Goal: Task Accomplishment & Management: Use online tool/utility

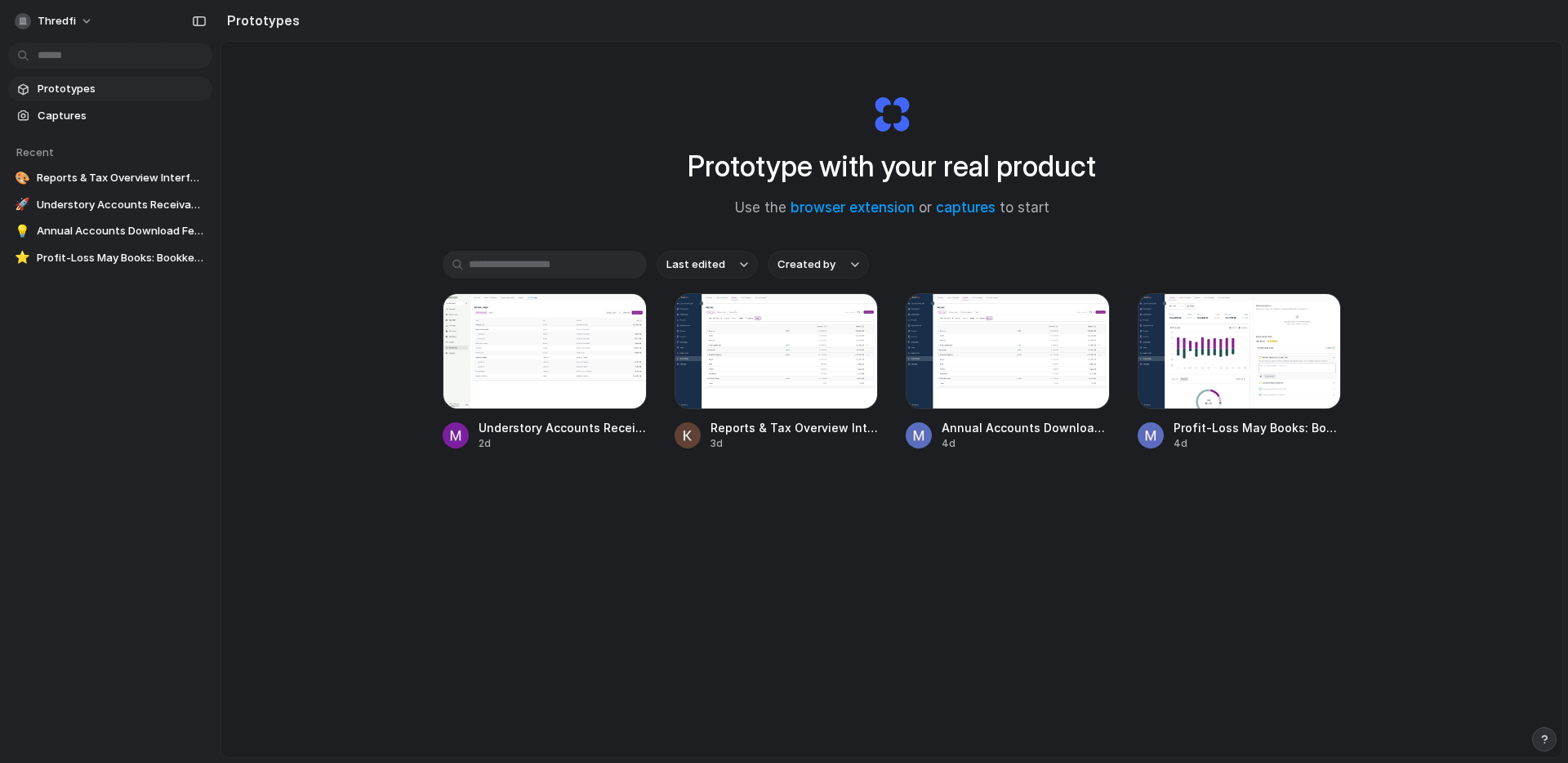
click at [800, 272] on button "Created by" at bounding box center [818, 265] width 101 height 28
click at [823, 416] on span "[PERSON_NAME]" at bounding box center [839, 414] width 83 height 16
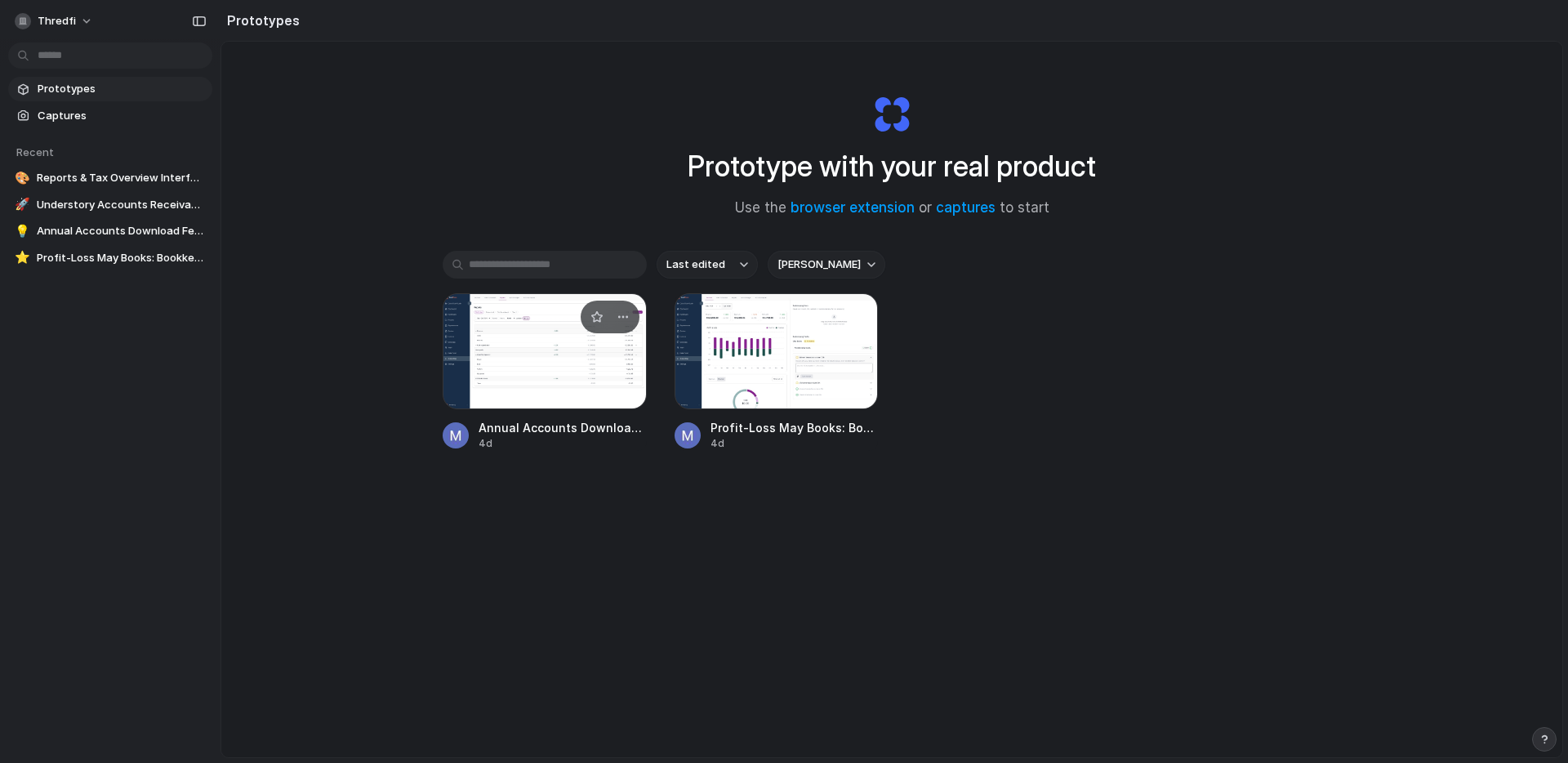
click at [592, 433] on span "Annual Accounts Download Feature" at bounding box center [562, 427] width 168 height 17
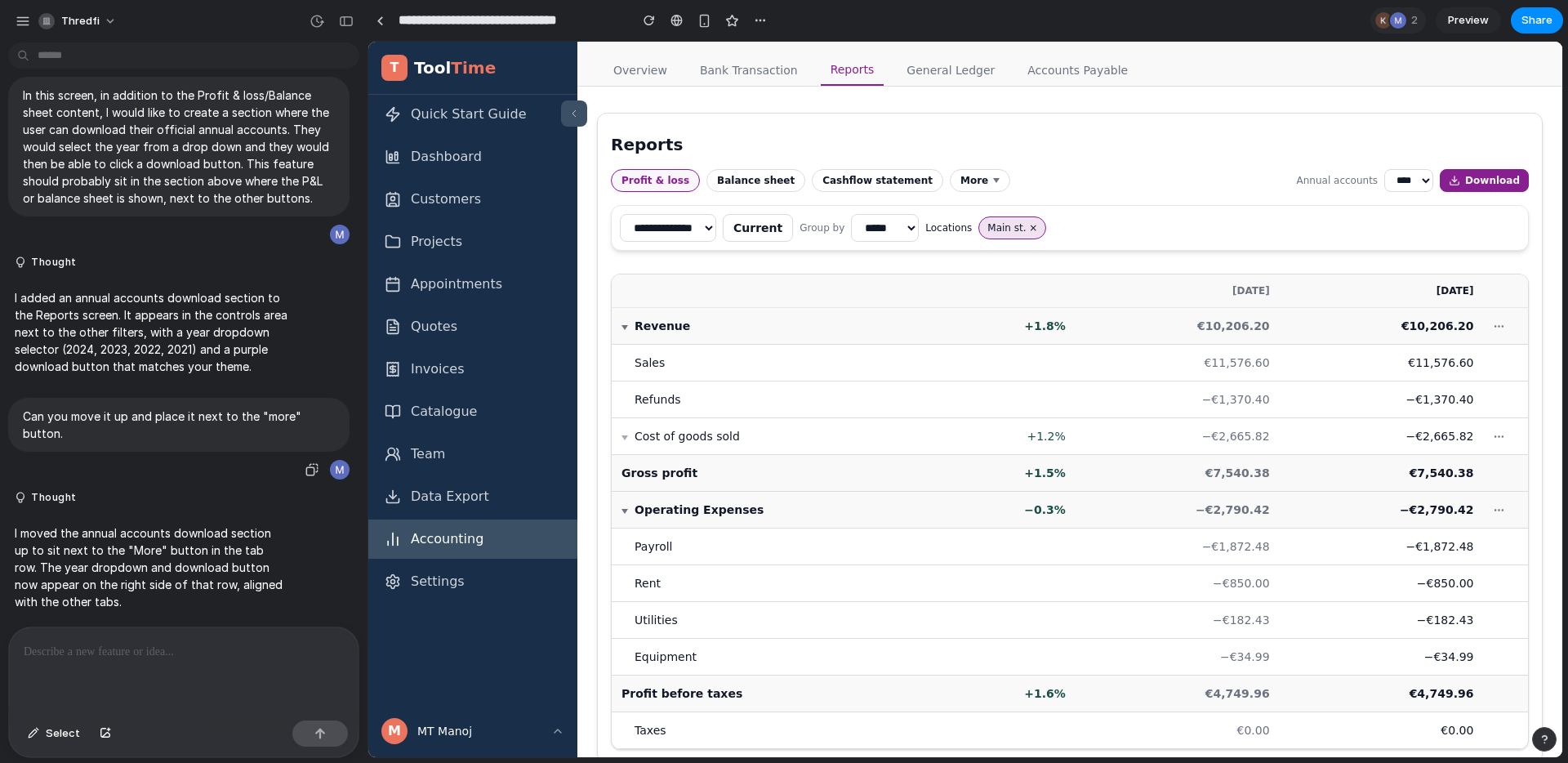
click at [270, 417] on p "Can you move it up and place it next to the "more" button." at bounding box center [179, 424] width 312 height 35
click at [380, 18] on div at bounding box center [379, 20] width 7 height 9
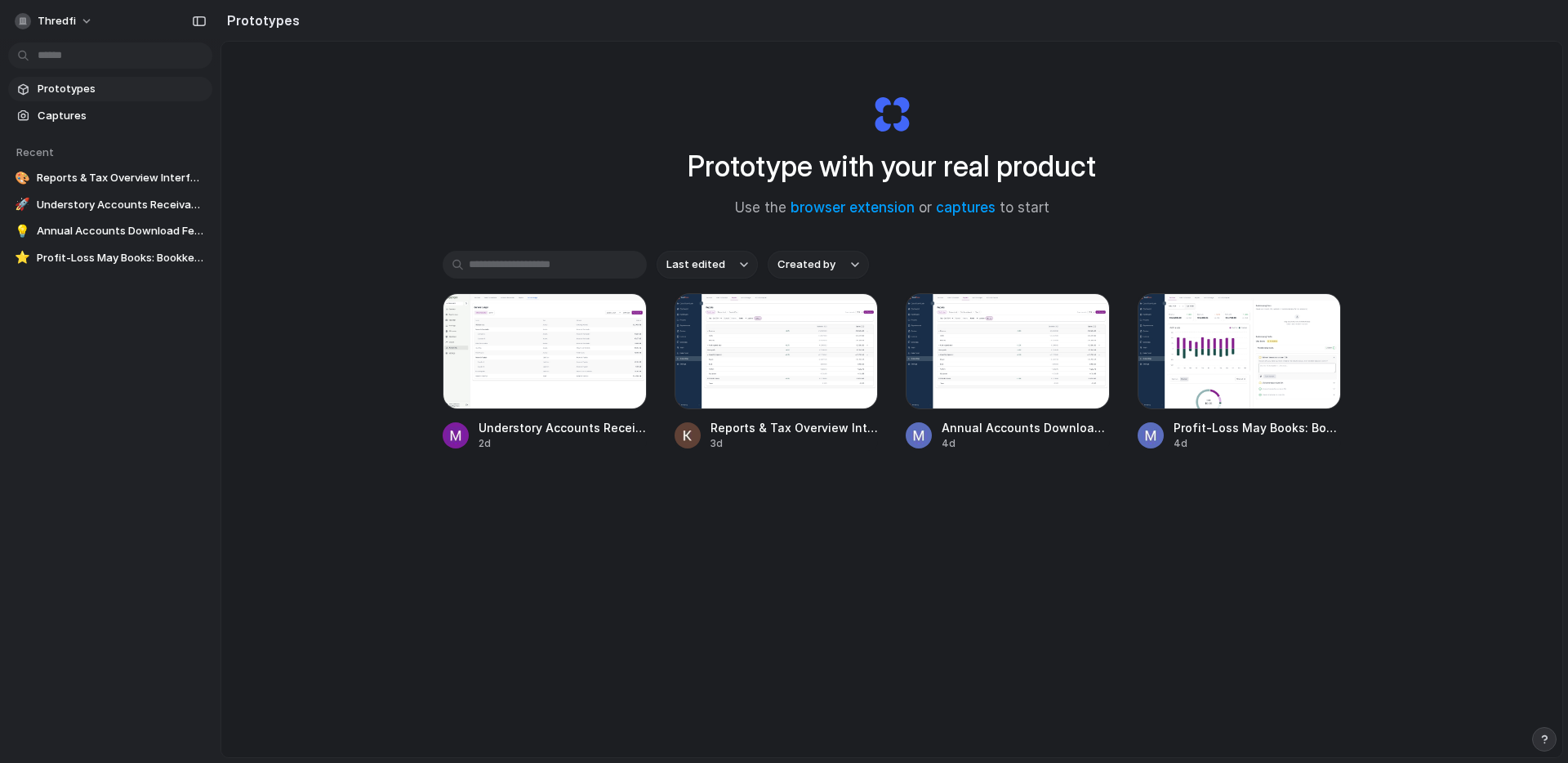
click at [814, 261] on span "Created by" at bounding box center [806, 264] width 58 height 16
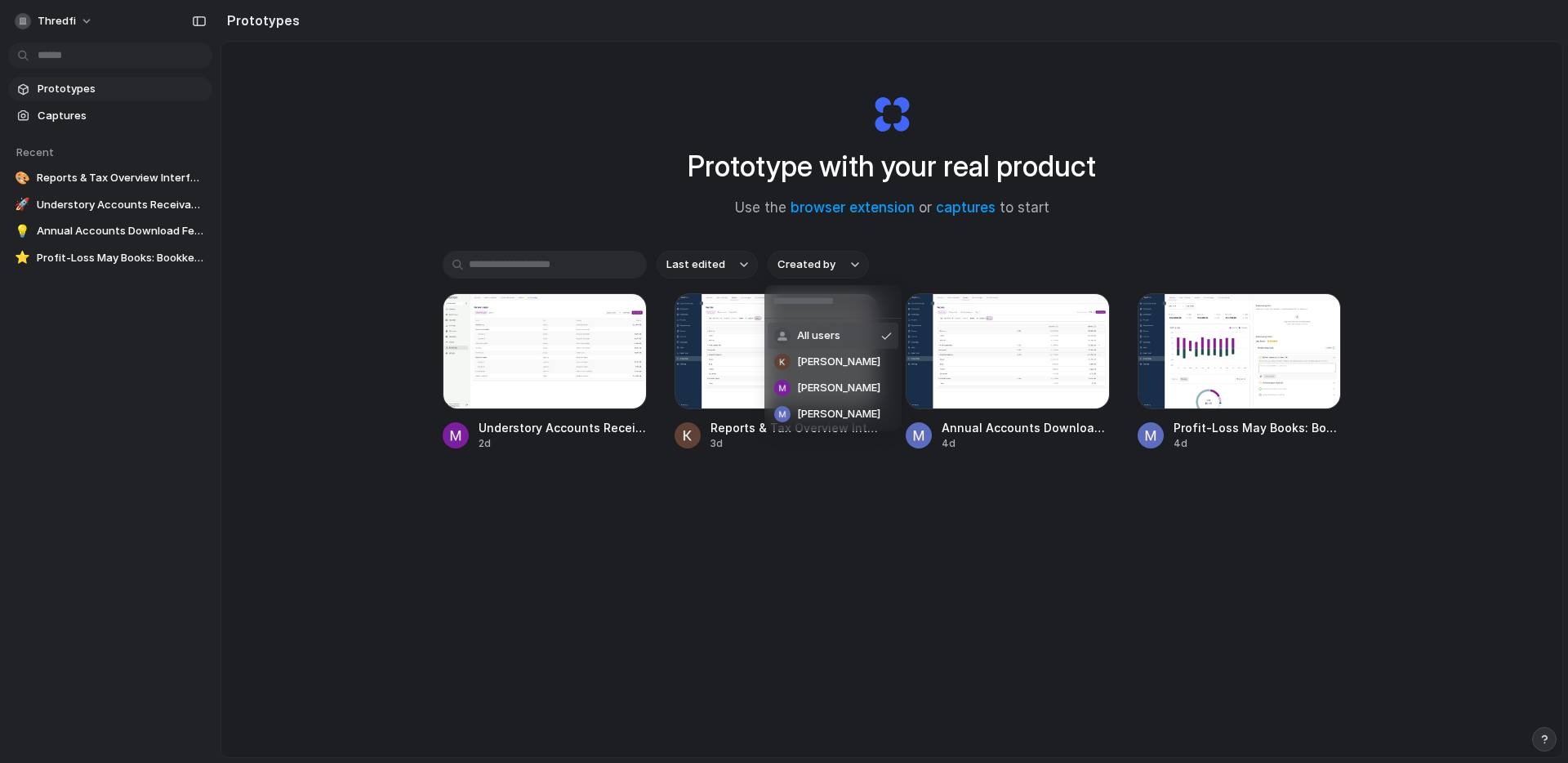
click at [719, 270] on div "All users Karan Dumbre Manoj Tutika Mark Holleman" at bounding box center [784, 382] width 1568 height 763
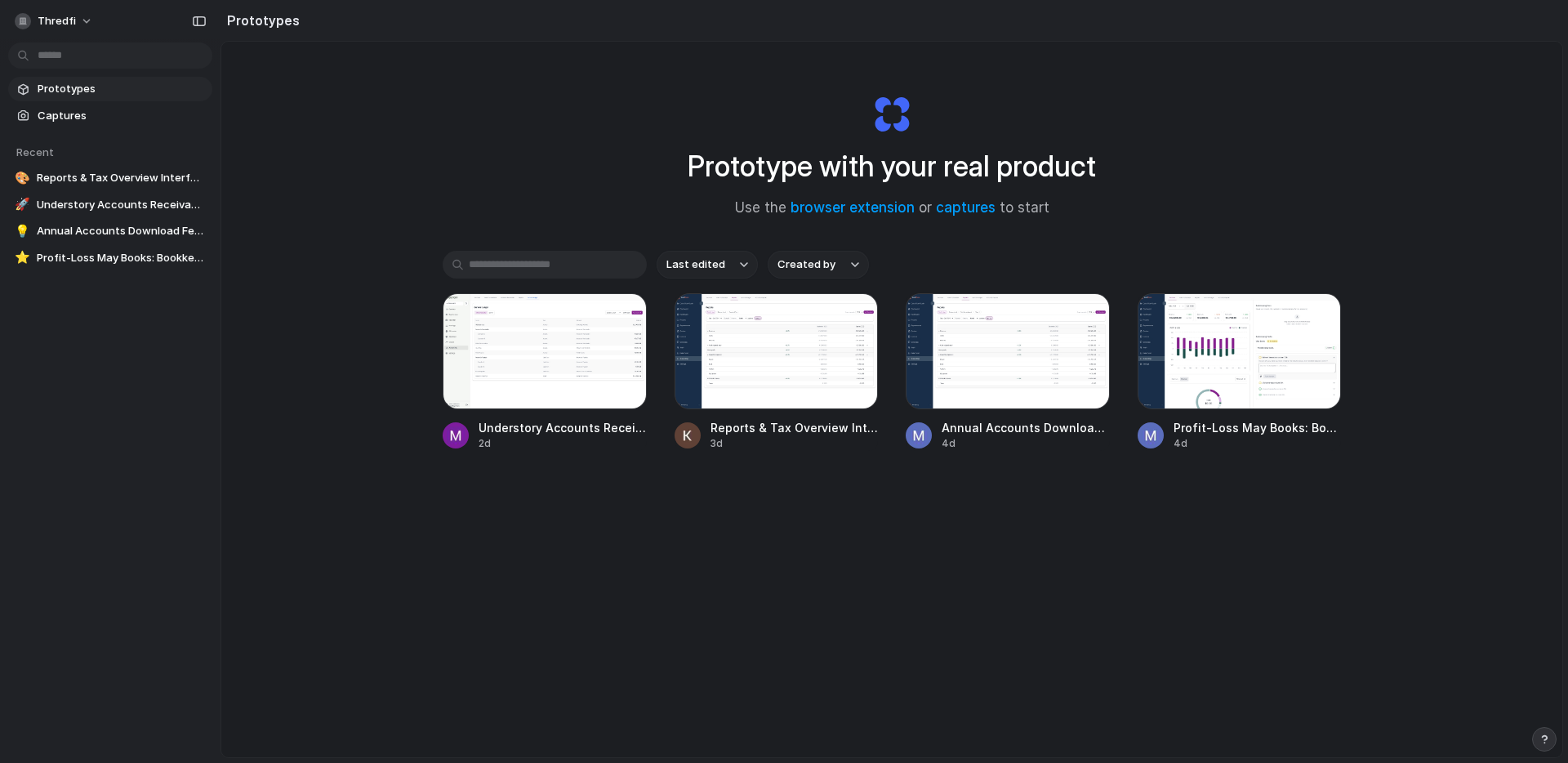
click at [718, 272] on span "Last edited" at bounding box center [695, 264] width 59 height 16
click at [710, 353] on span "Alphabetical" at bounding box center [696, 355] width 66 height 16
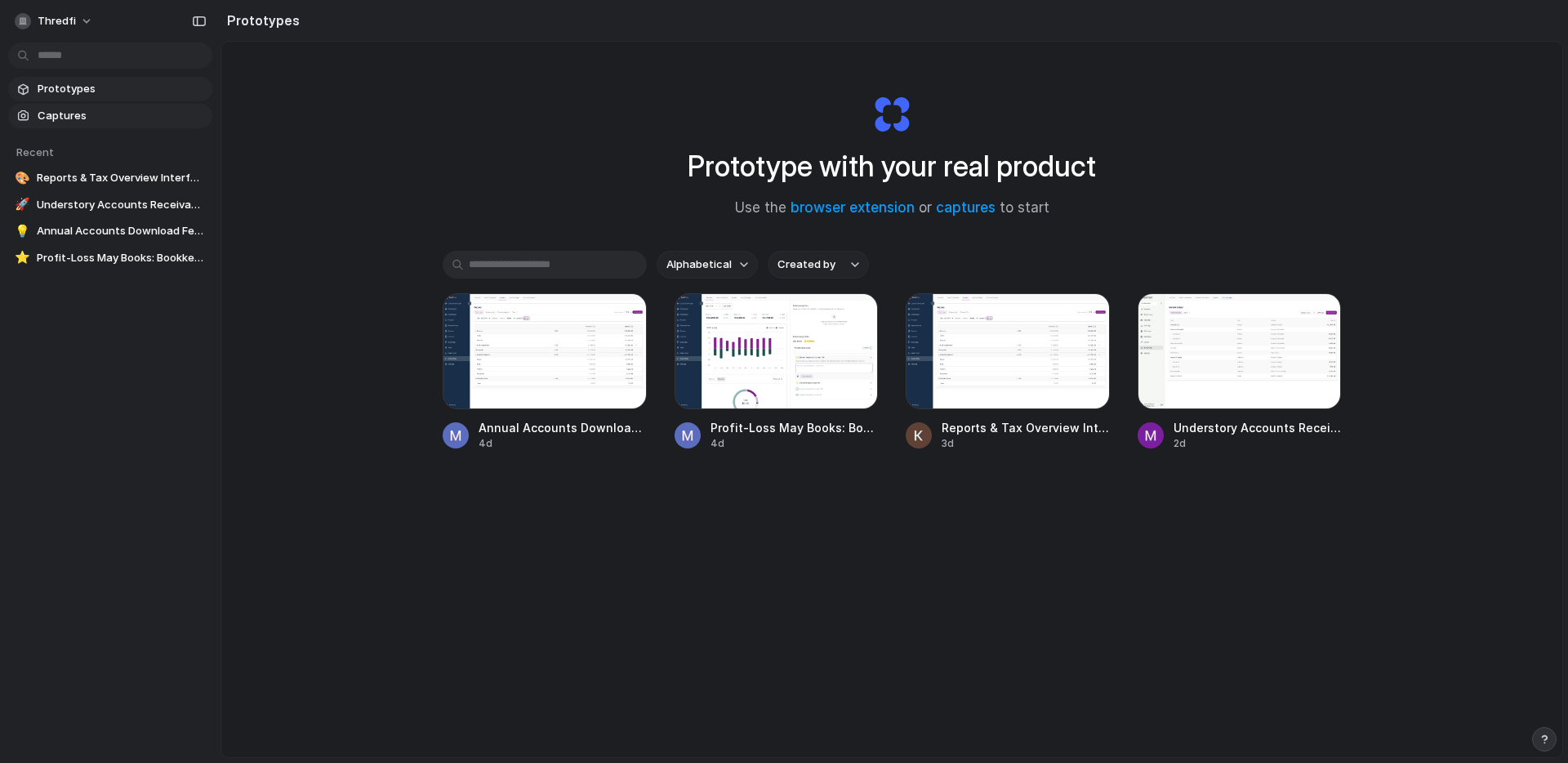
click at [100, 103] on link "Captures" at bounding box center [110, 115] width 205 height 25
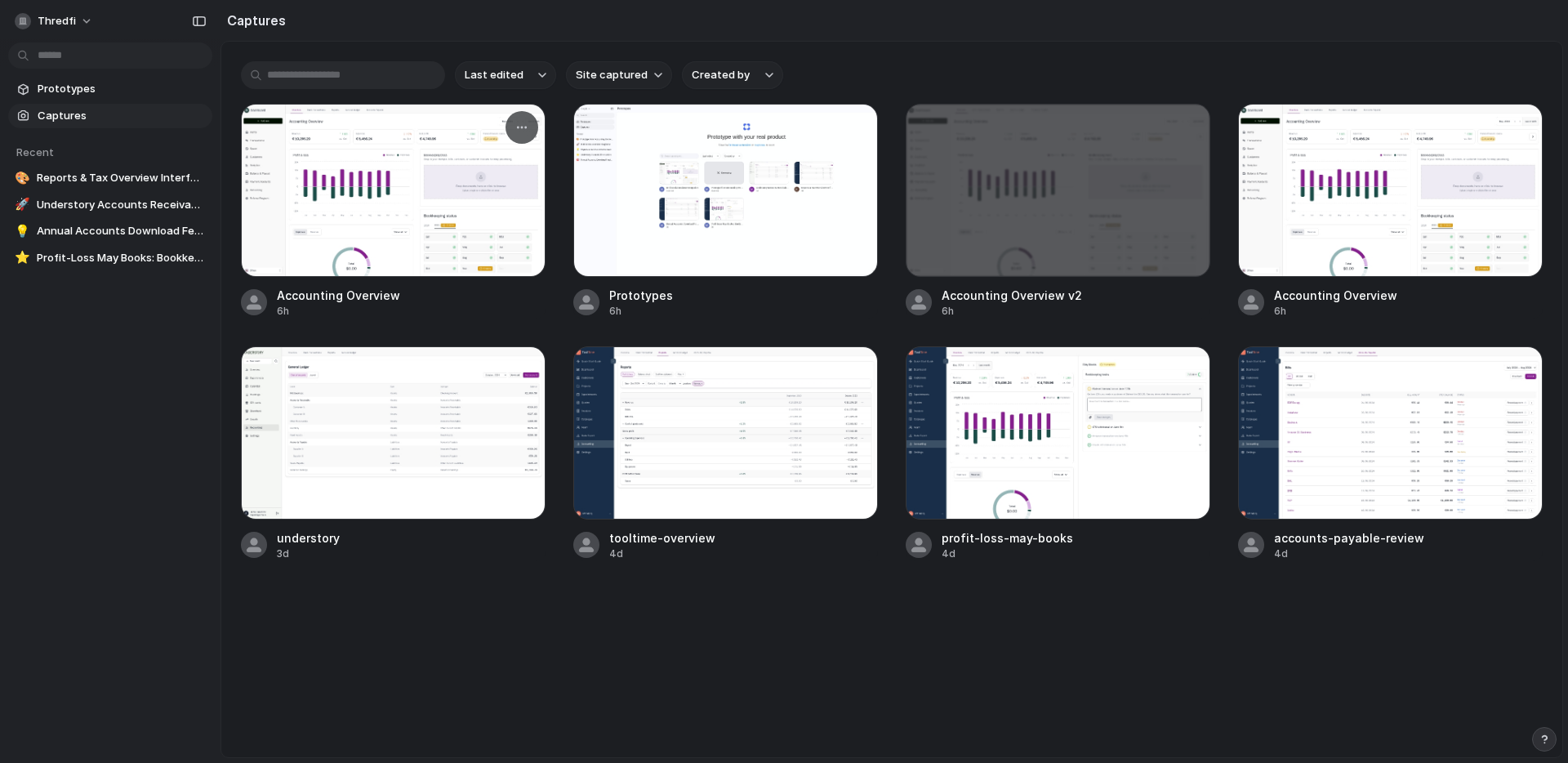
click at [346, 252] on div at bounding box center [393, 190] width 305 height 173
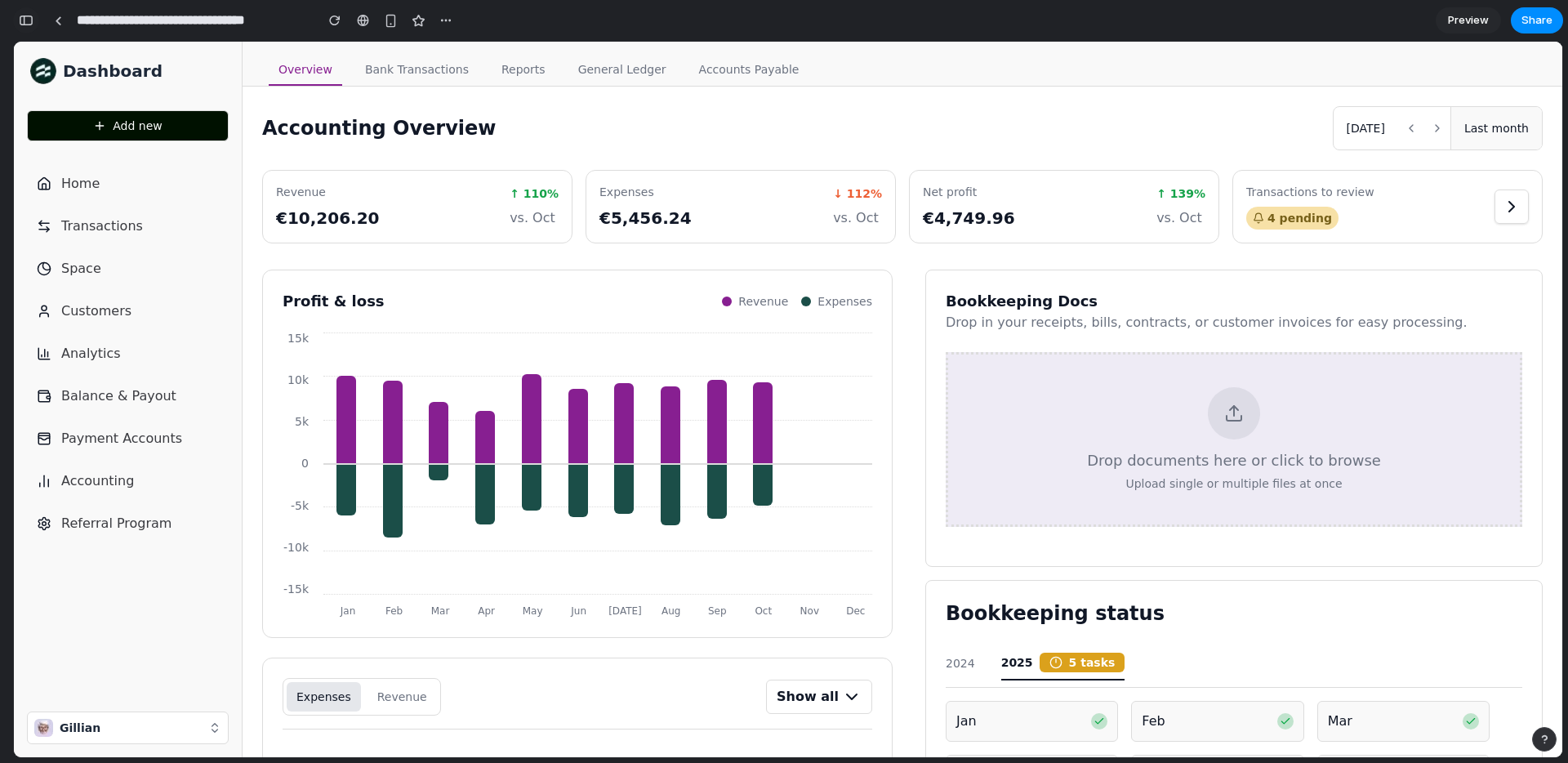
click at [24, 24] on div "button" at bounding box center [26, 21] width 15 height 12
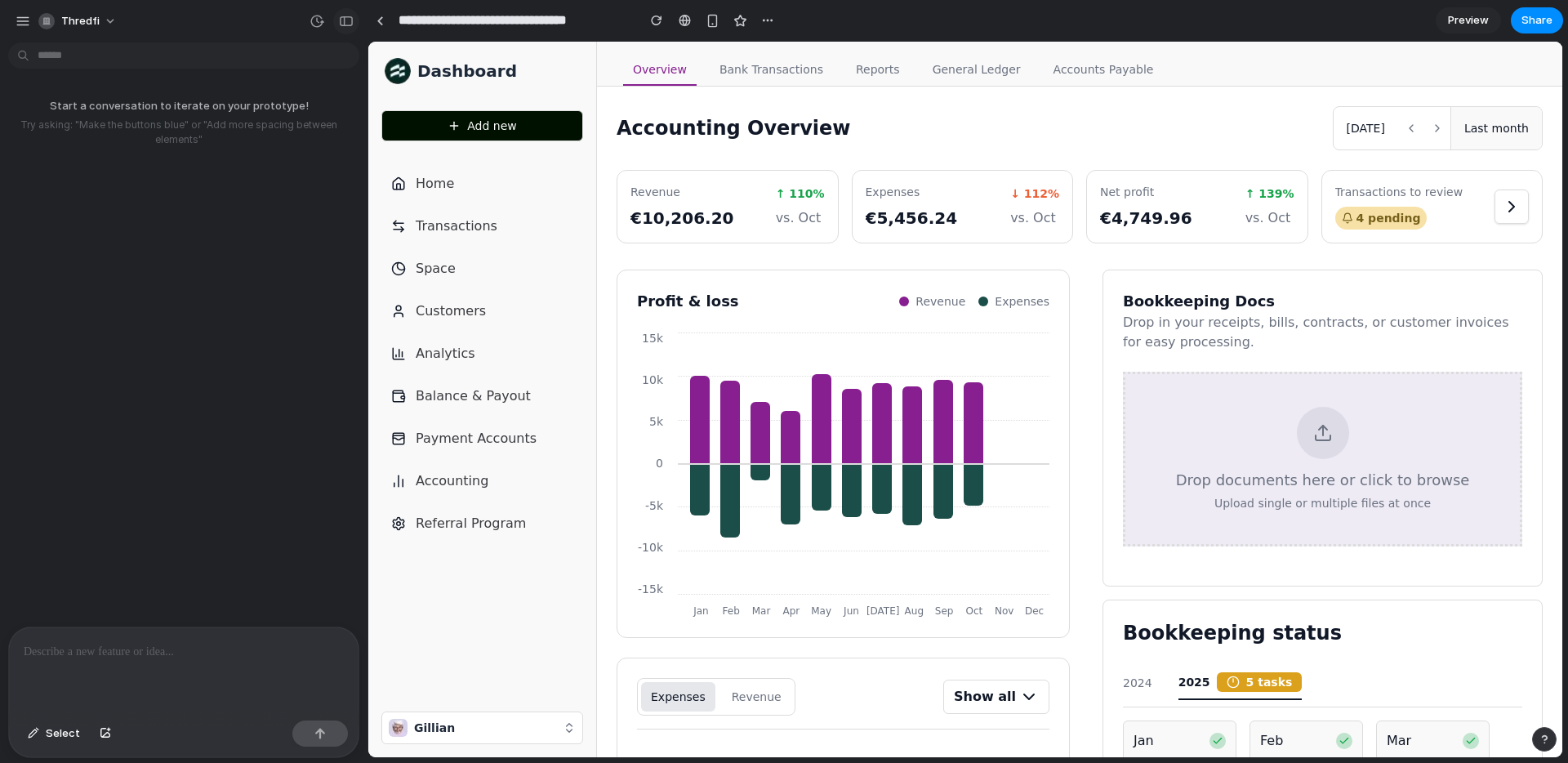
click at [347, 17] on div "button" at bounding box center [346, 22] width 15 height 12
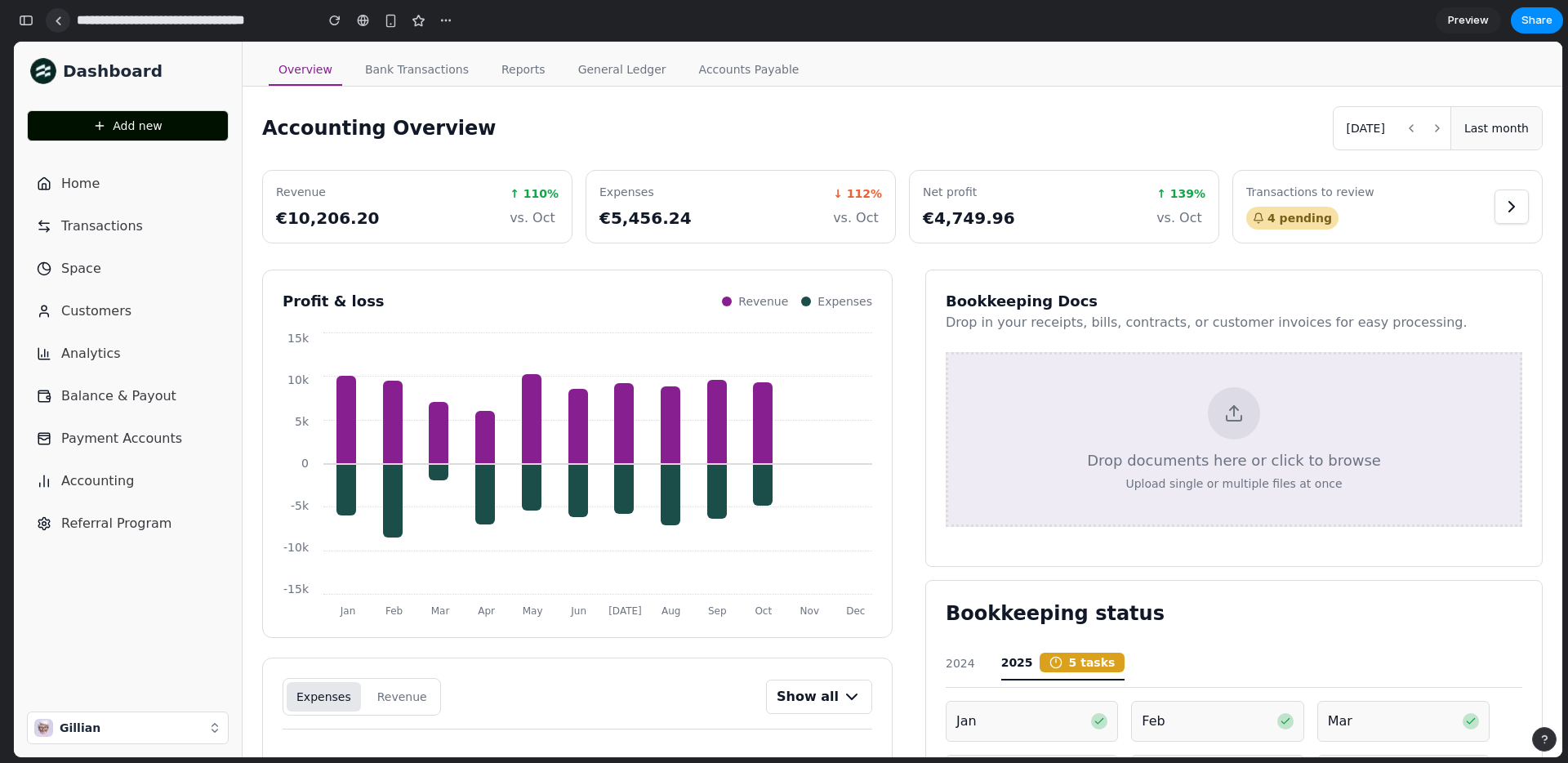
click at [58, 18] on div at bounding box center [58, 20] width 7 height 9
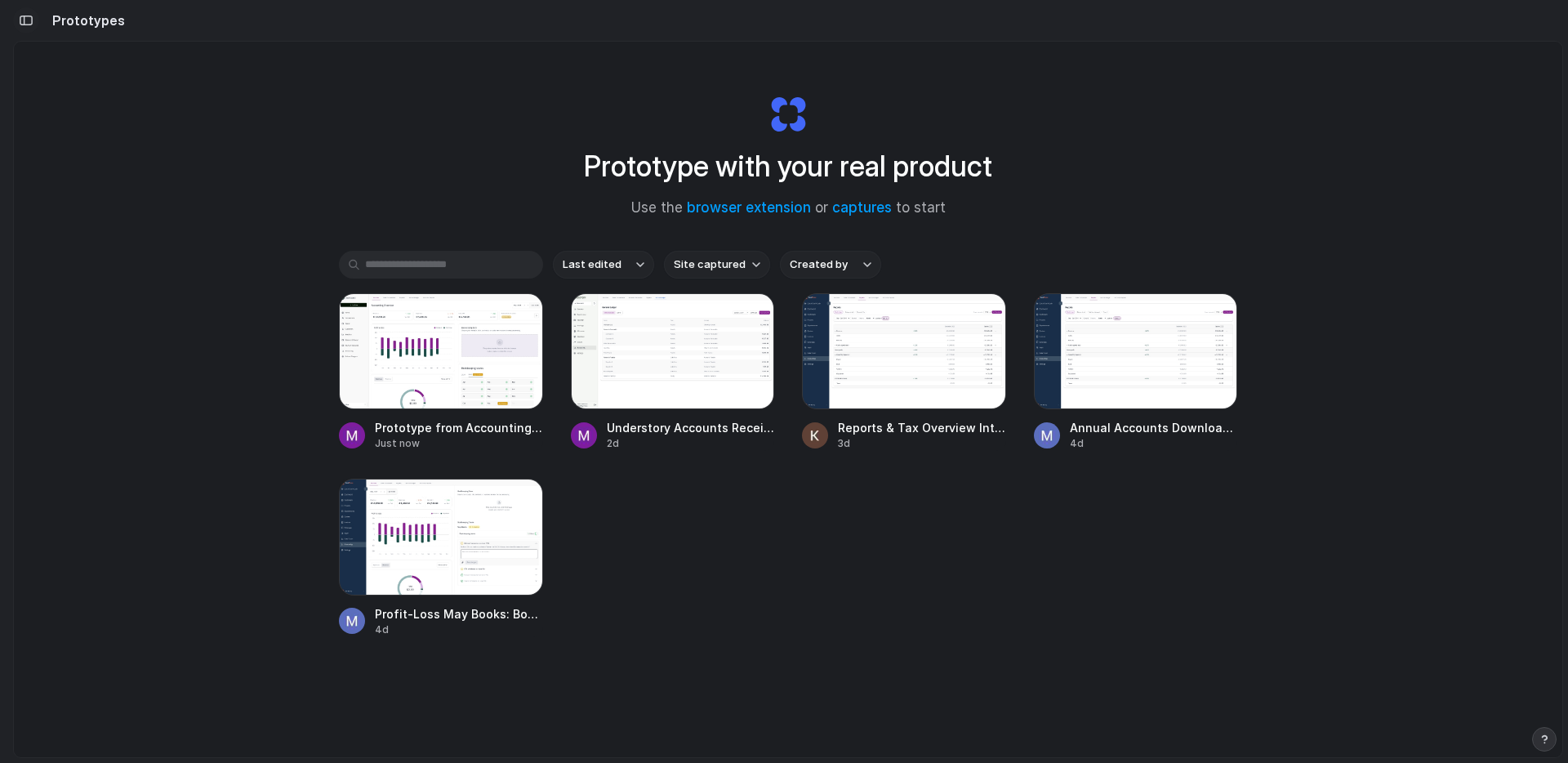
click at [35, 29] on button "button" at bounding box center [26, 20] width 26 height 26
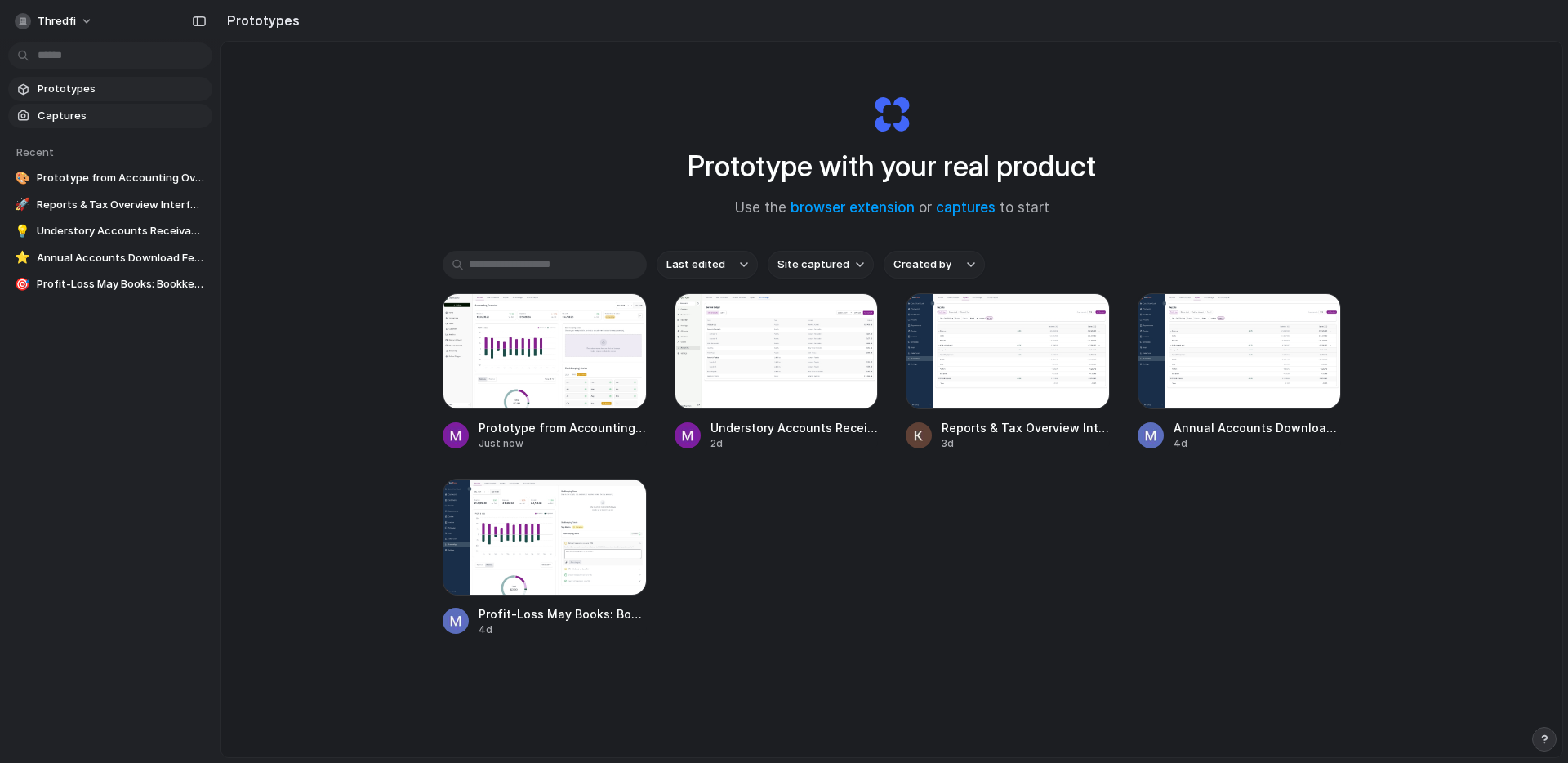
click at [71, 121] on span "Captures" at bounding box center [121, 116] width 168 height 16
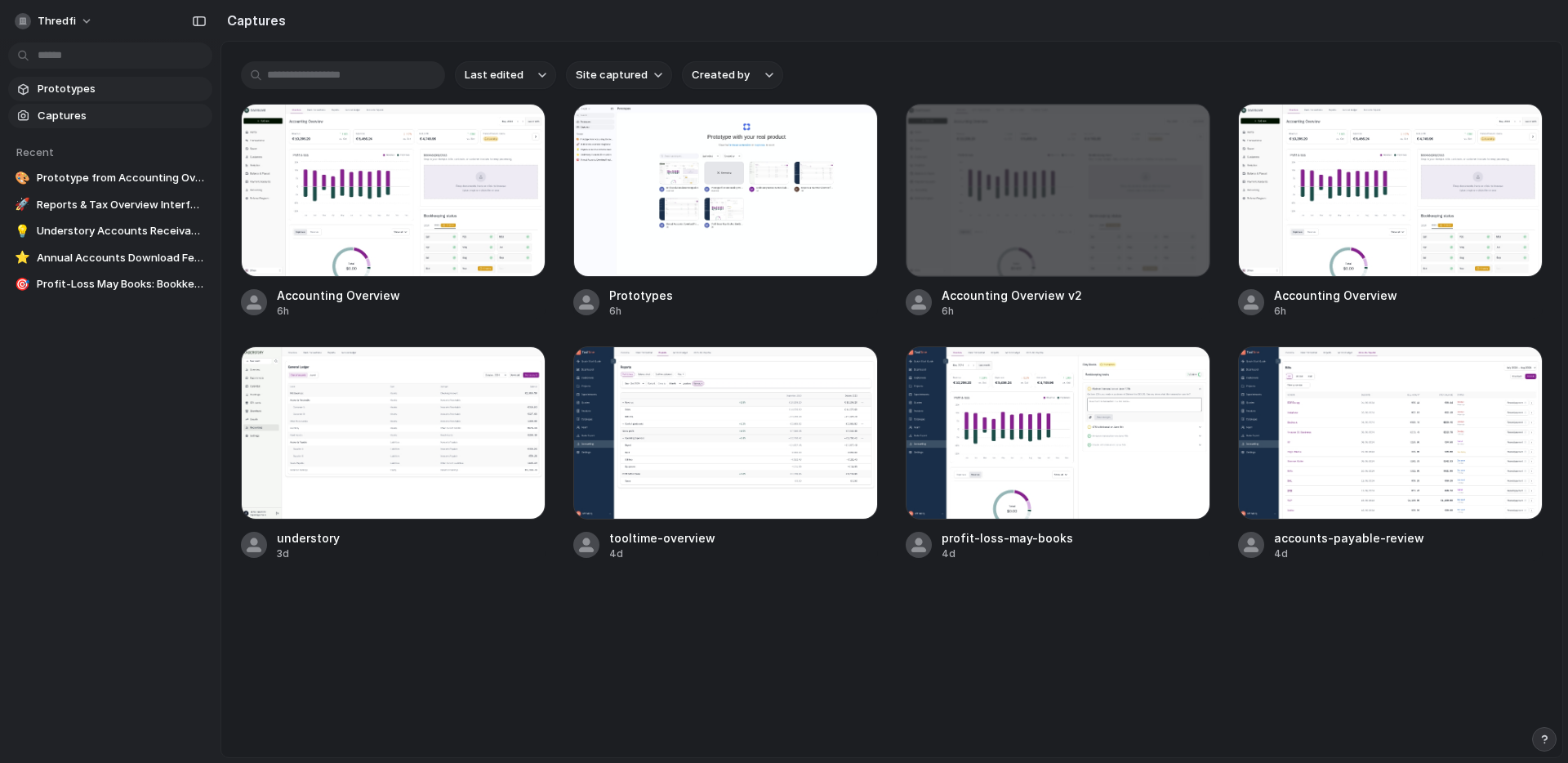
click at [73, 90] on span "Prototypes" at bounding box center [121, 88] width 168 height 16
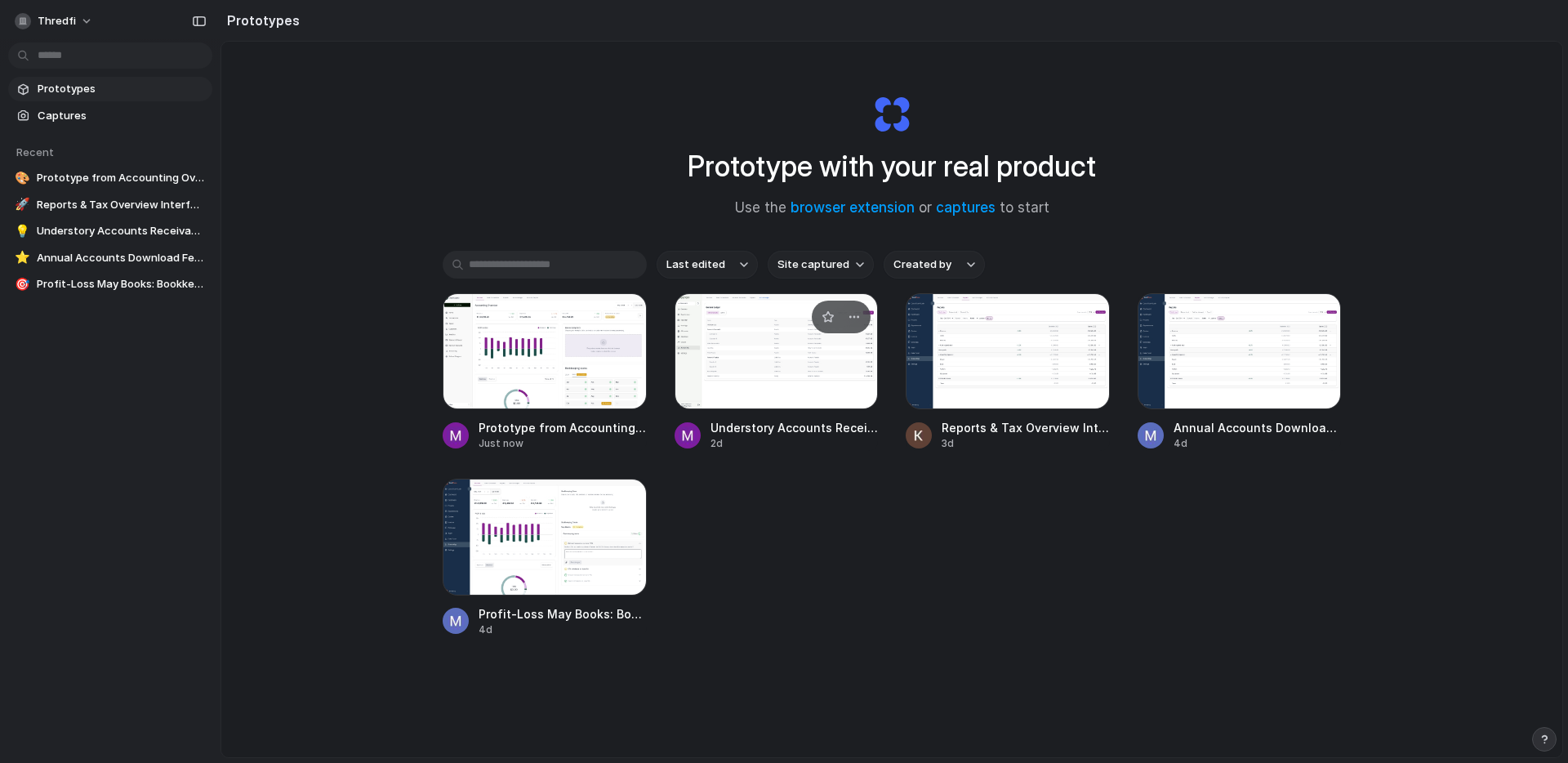
click at [836, 429] on span "Understory Accounts Receivables" at bounding box center [794, 427] width 168 height 17
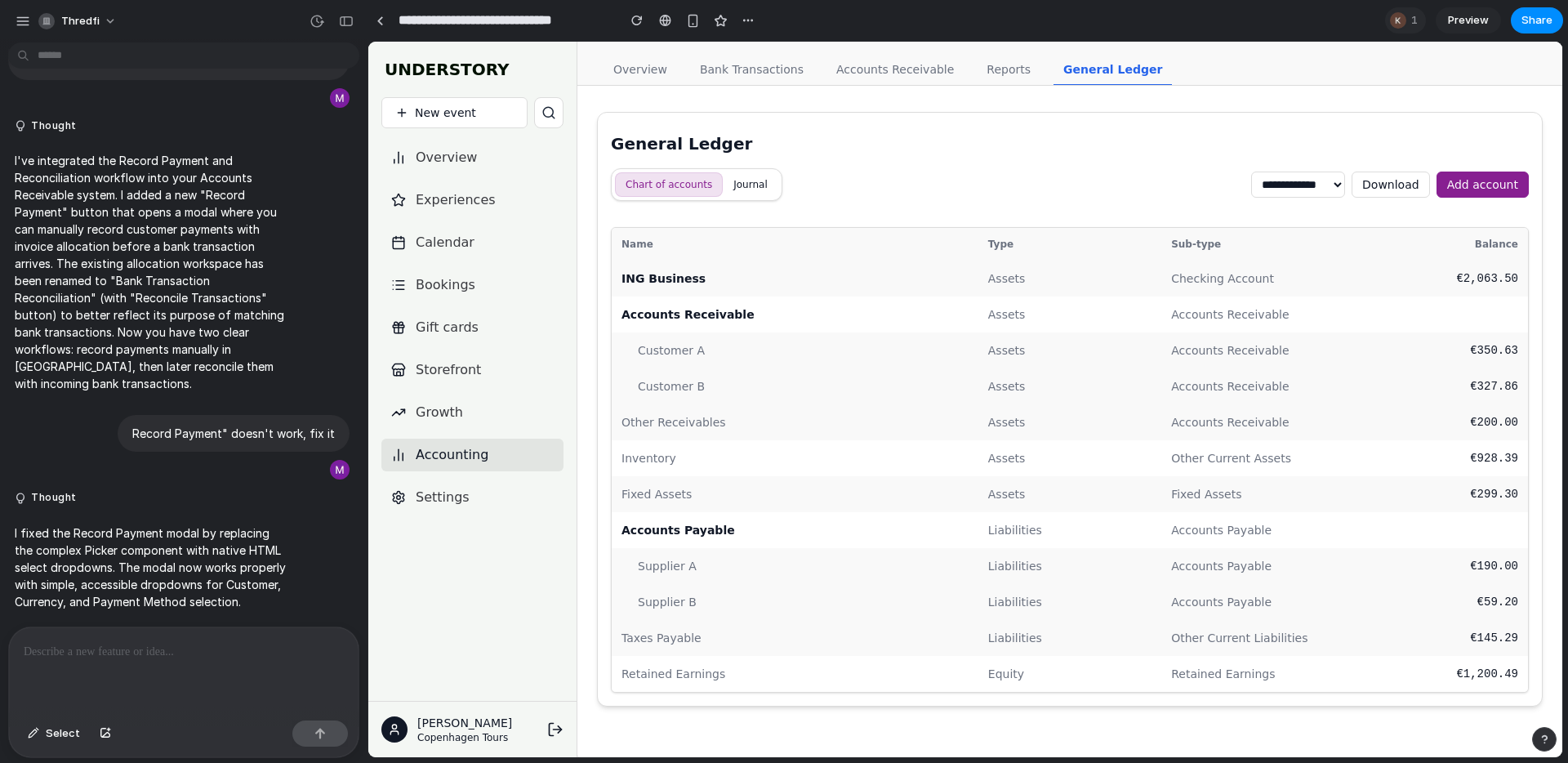
click at [891, 68] on link "Accounts Receivable" at bounding box center [895, 70] width 137 height 31
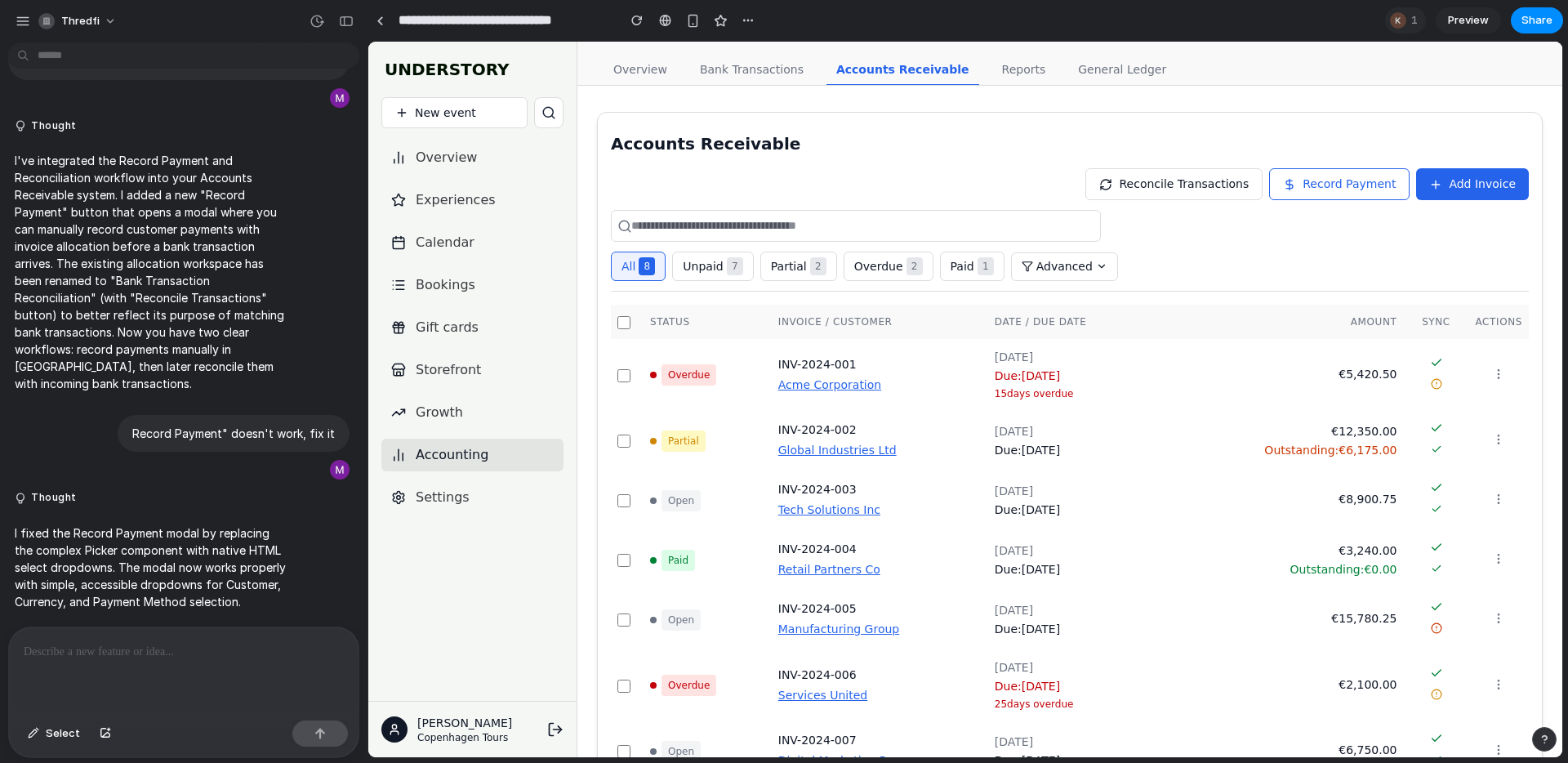
click at [1455, 191] on span "Add Invoice" at bounding box center [1482, 184] width 67 height 17
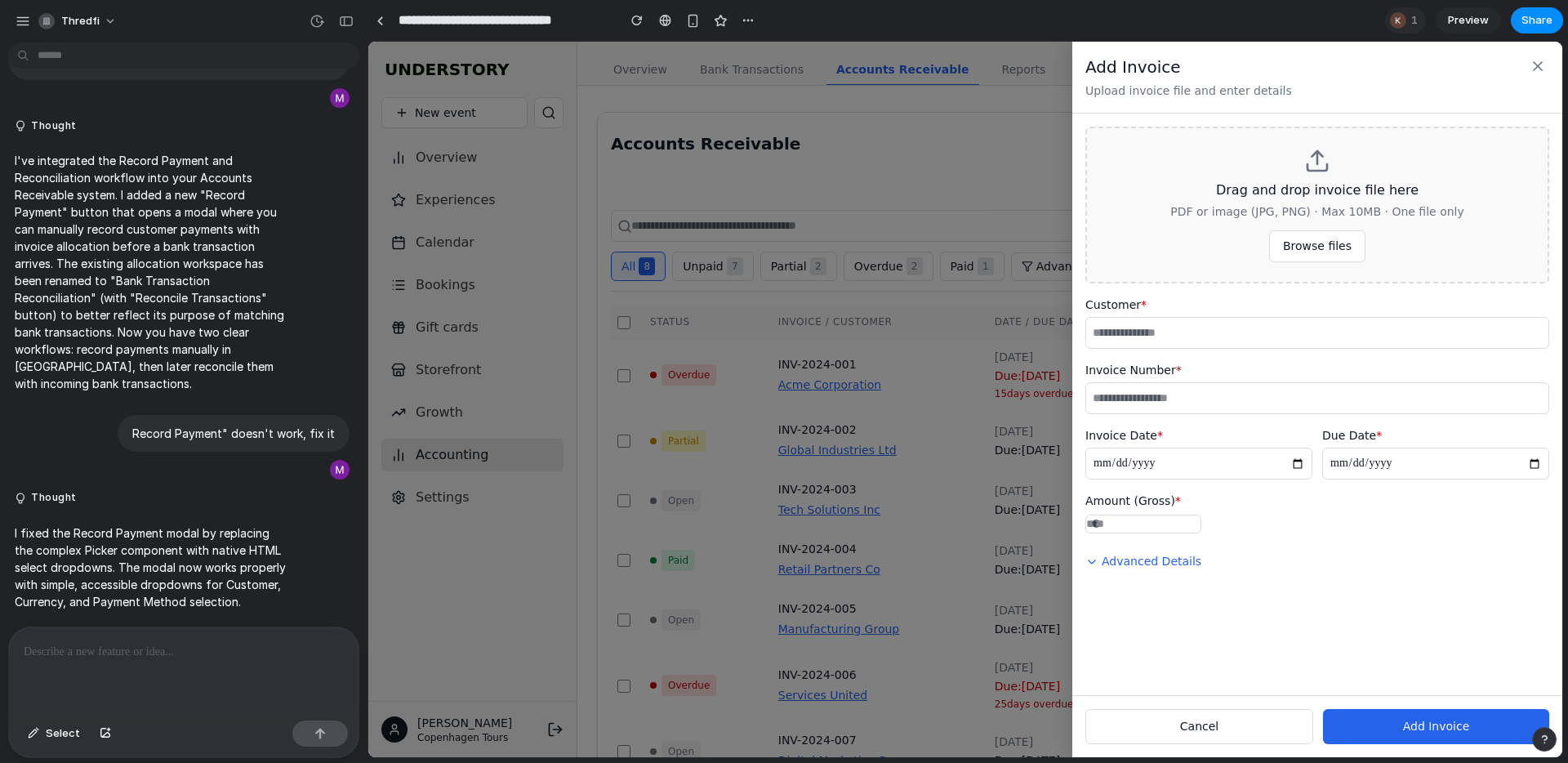
click at [1089, 176] on div "Drag and drop invoice file here PDF or image (JPG, PNG) · Max 10MB · One file o…" at bounding box center [1317, 206] width 464 height 157
click at [1535, 61] on icon at bounding box center [1538, 66] width 16 height 16
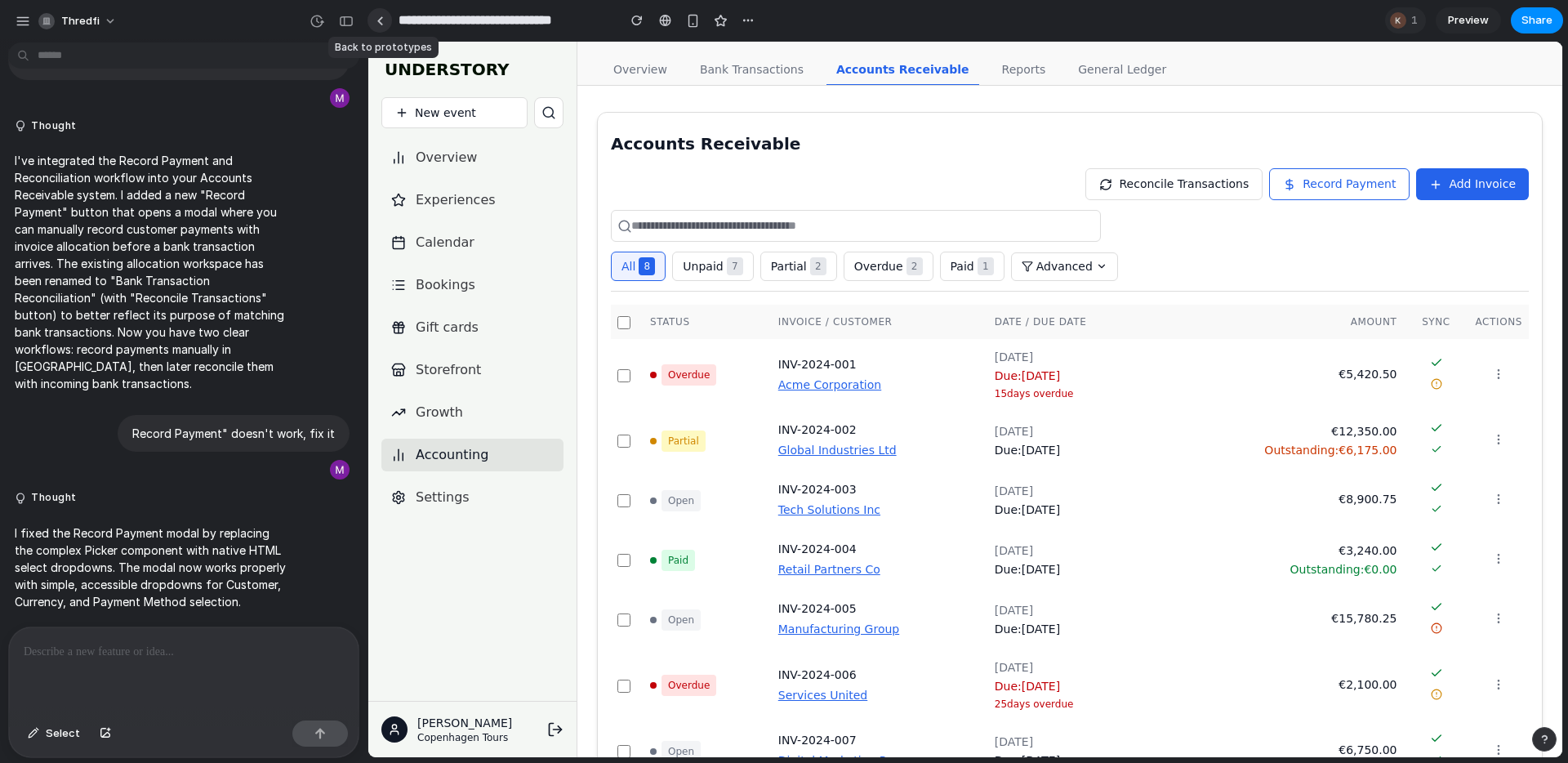
click at [382, 21] on div at bounding box center [379, 20] width 7 height 9
